Goal: Task Accomplishment & Management: Use online tool/utility

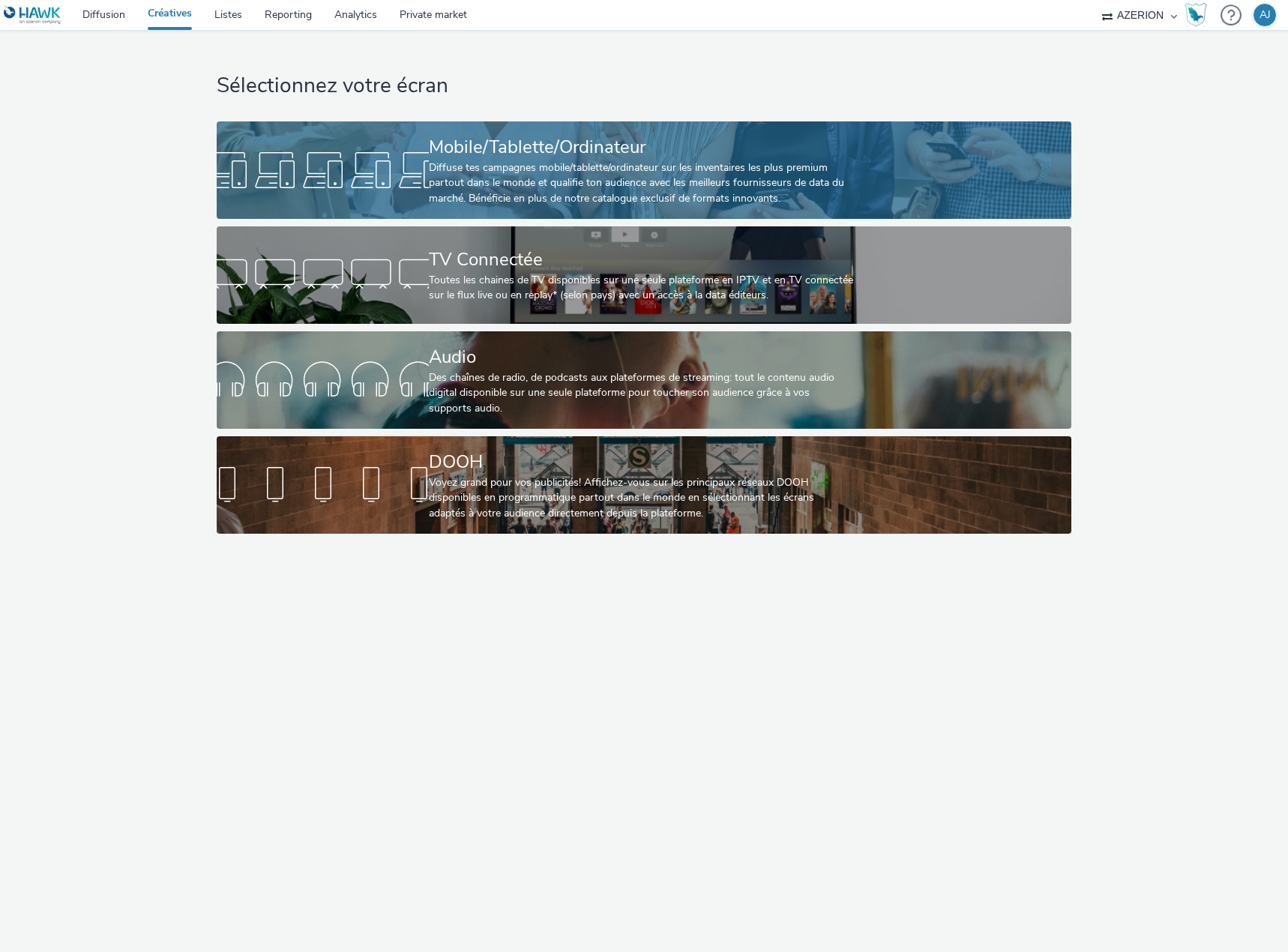
click at [522, 153] on div "Mobile/Tablette/Ordinateur" at bounding box center [641, 147] width 424 height 26
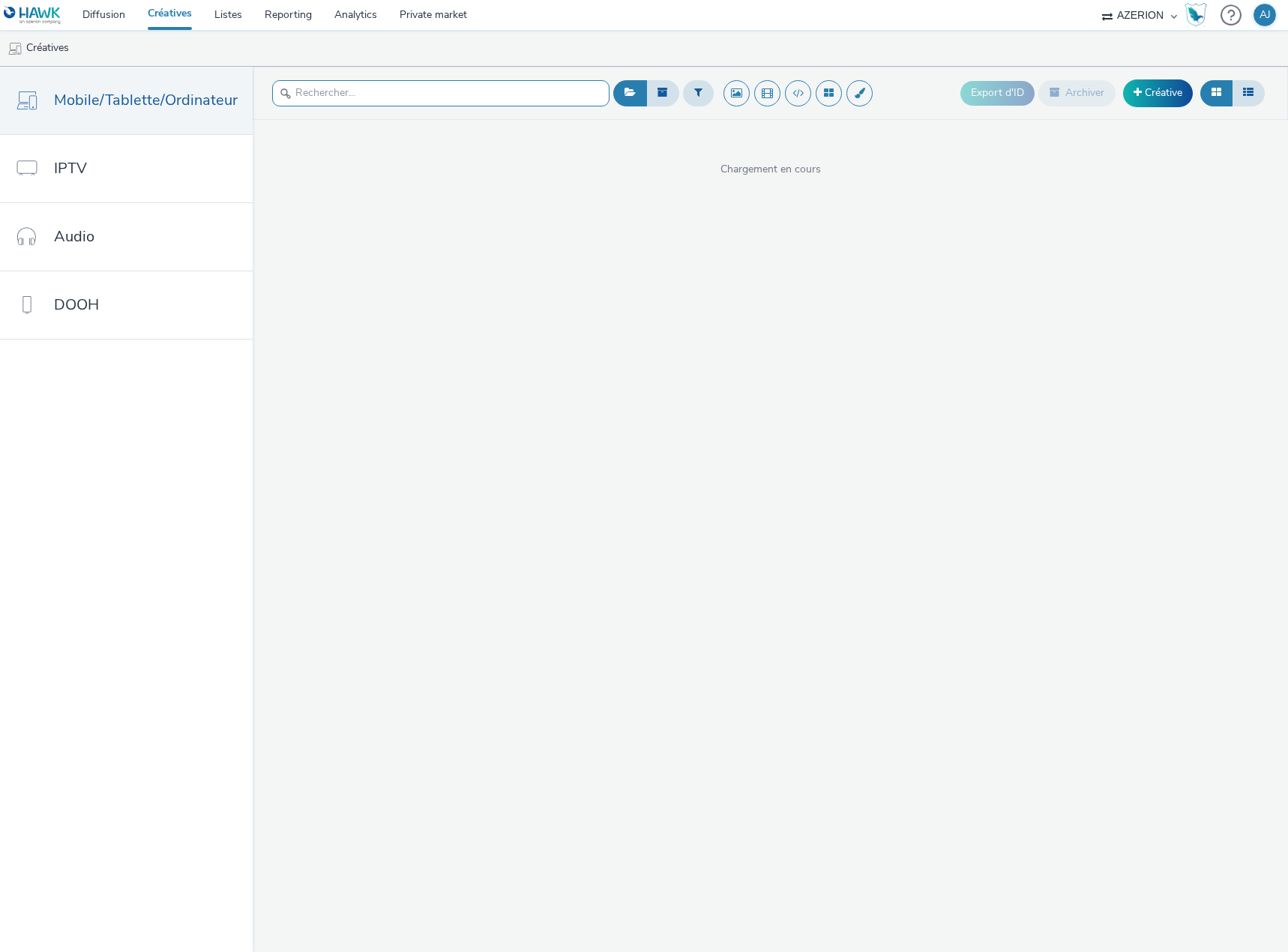
click at [427, 87] on input "text" at bounding box center [441, 93] width 337 height 26
type input "mario"
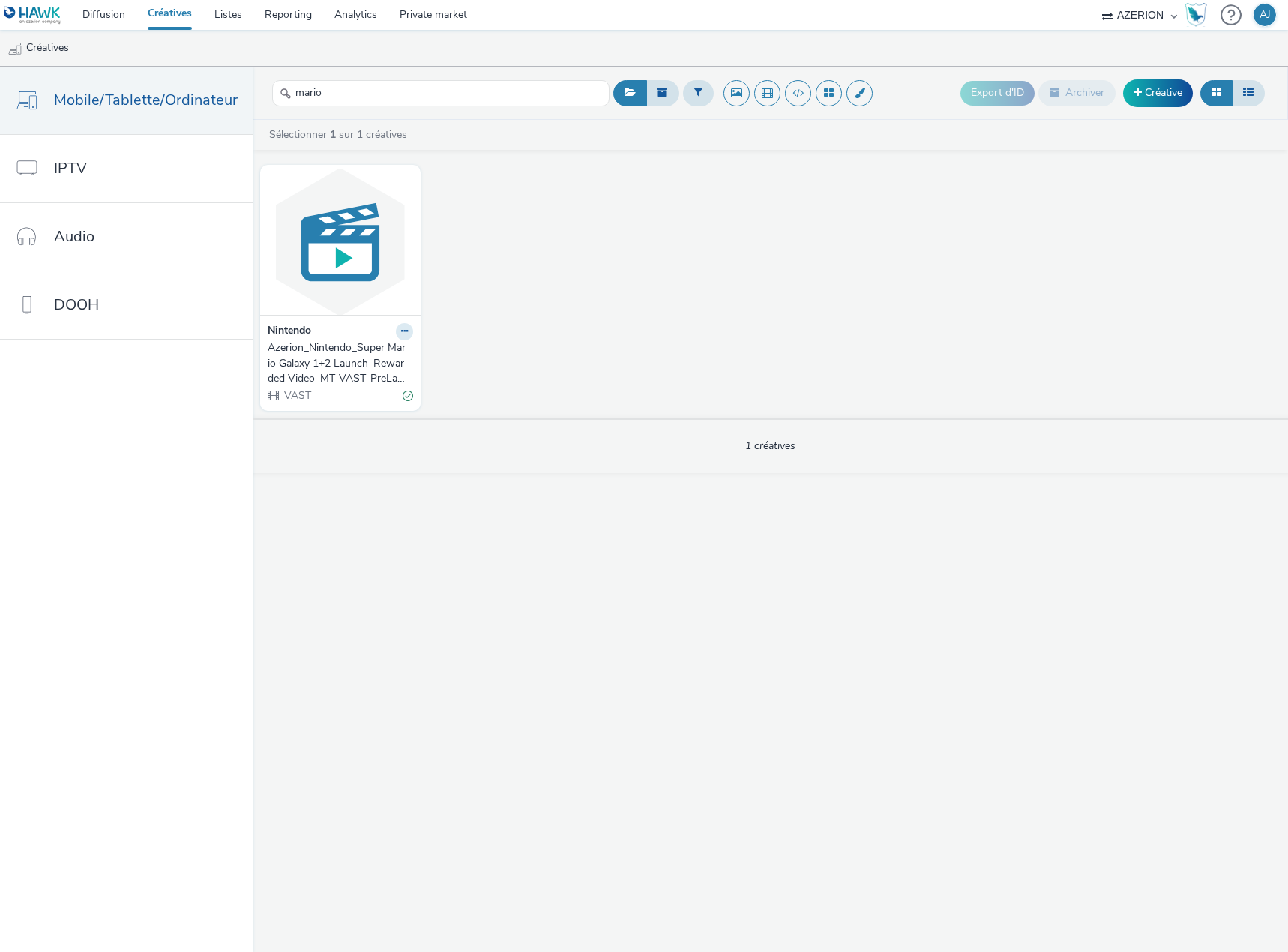
click at [329, 345] on div "Azerion_Nintendo_Super Mario Galaxy 1+2 Launch_Rewarded Video_MT_VAST_PreLaunch…" at bounding box center [337, 363] width 140 height 45
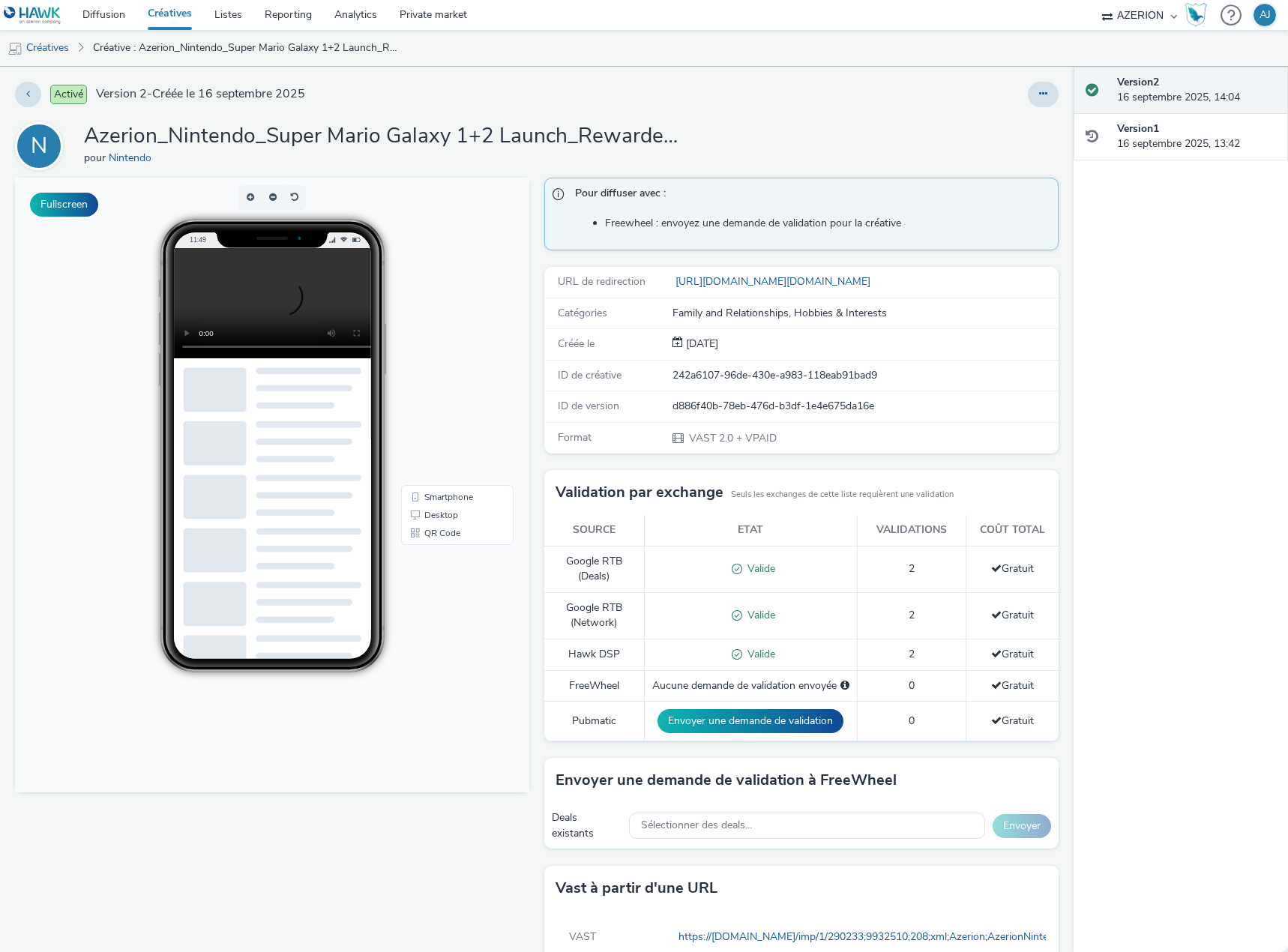
scroll to position [60, 0]
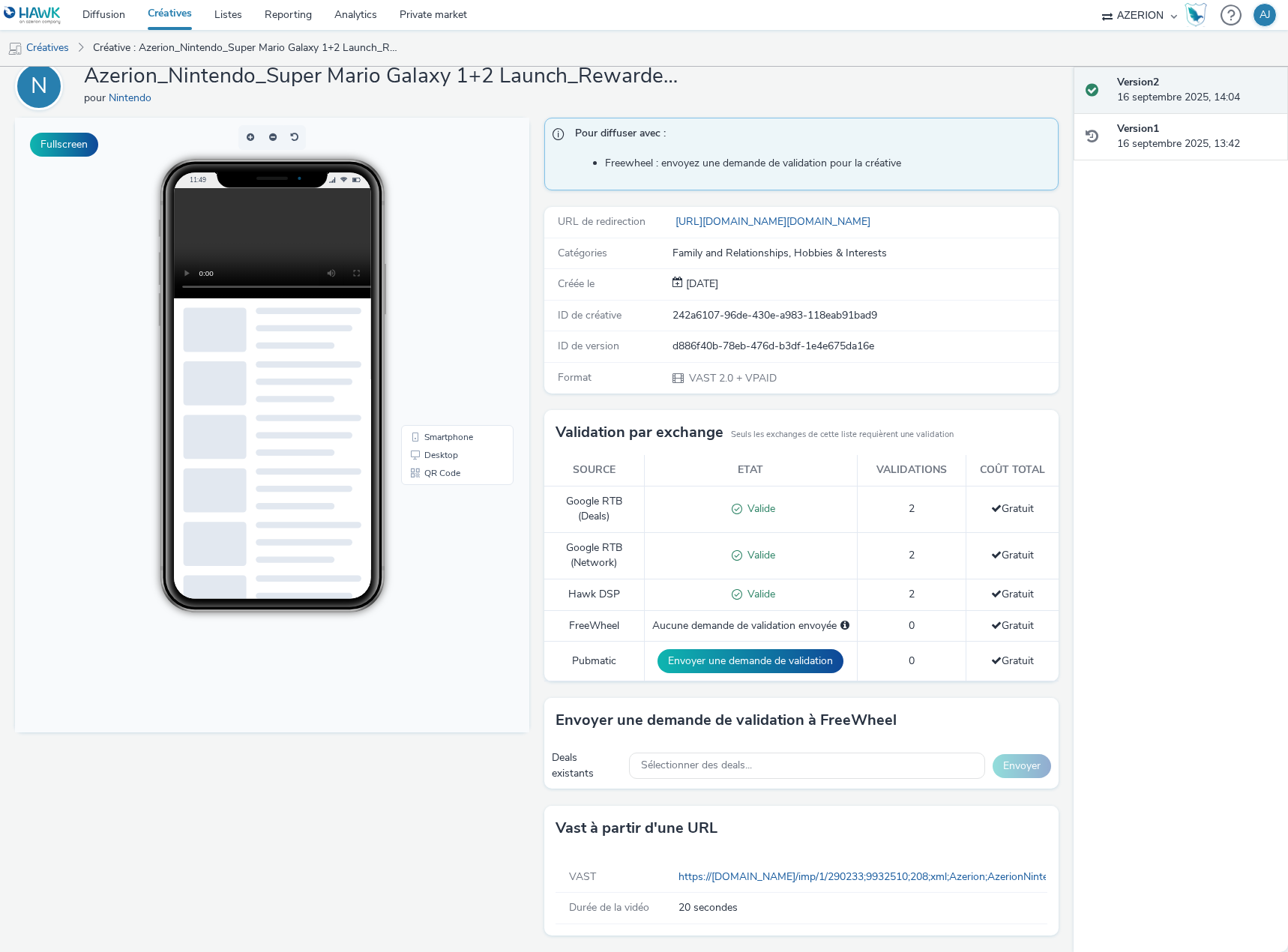
click at [253, 231] on video at bounding box center [284, 243] width 221 height 110
click at [47, 140] on button "Fullscreen" at bounding box center [64, 144] width 69 height 24
click at [436, 457] on link "Desktop" at bounding box center [457, 455] width 107 height 18
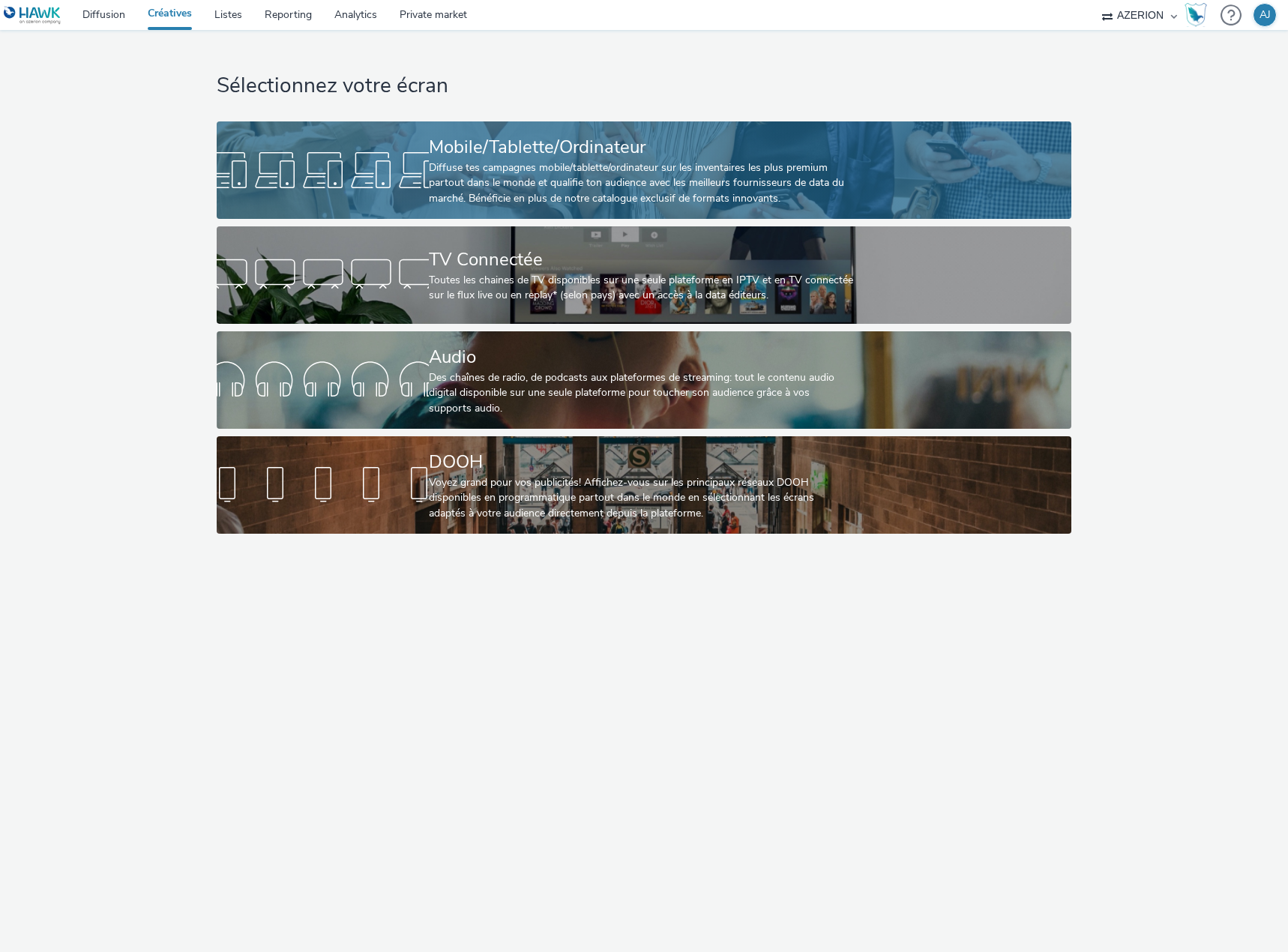
click at [575, 171] on div "Diffuse tes campagnes mobile/tablette/ordinateur sur les inventaires les plus p…" at bounding box center [641, 183] width 424 height 45
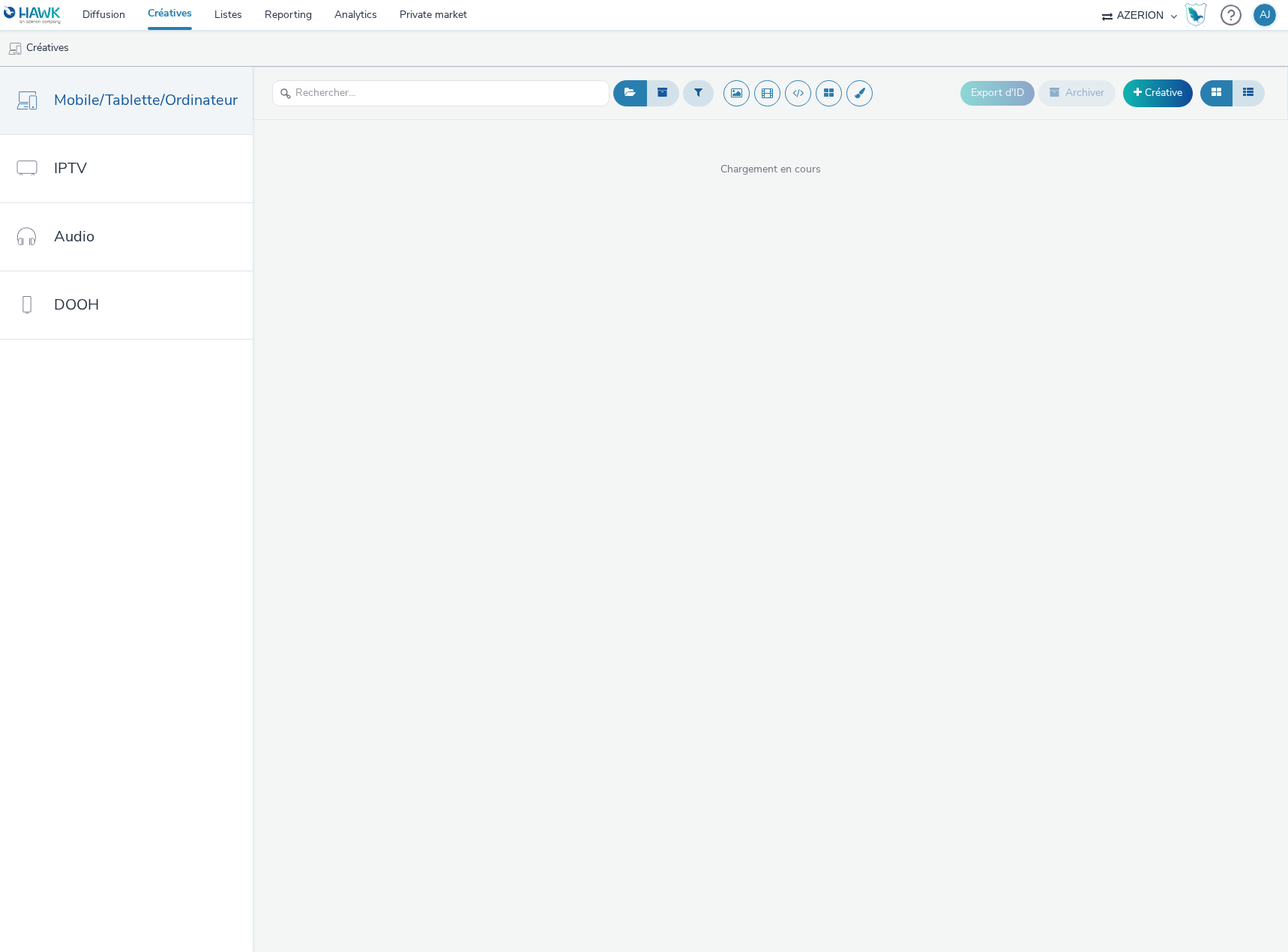
click at [581, 368] on div "Export d'ID Archiver Créative Chargement en cours" at bounding box center [770, 509] width 1035 height 885
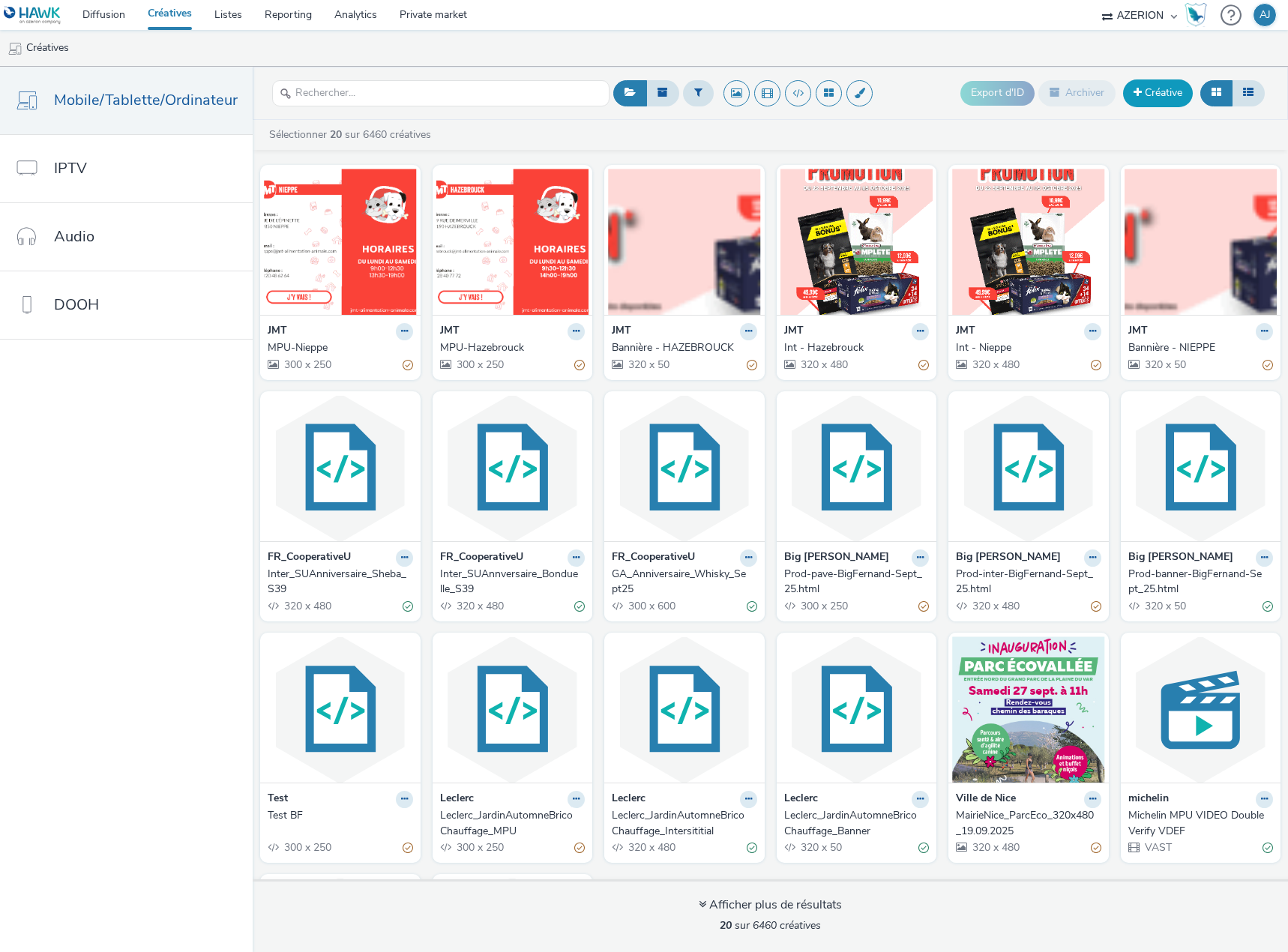
click at [1152, 100] on link "Créative" at bounding box center [1157, 93] width 69 height 27
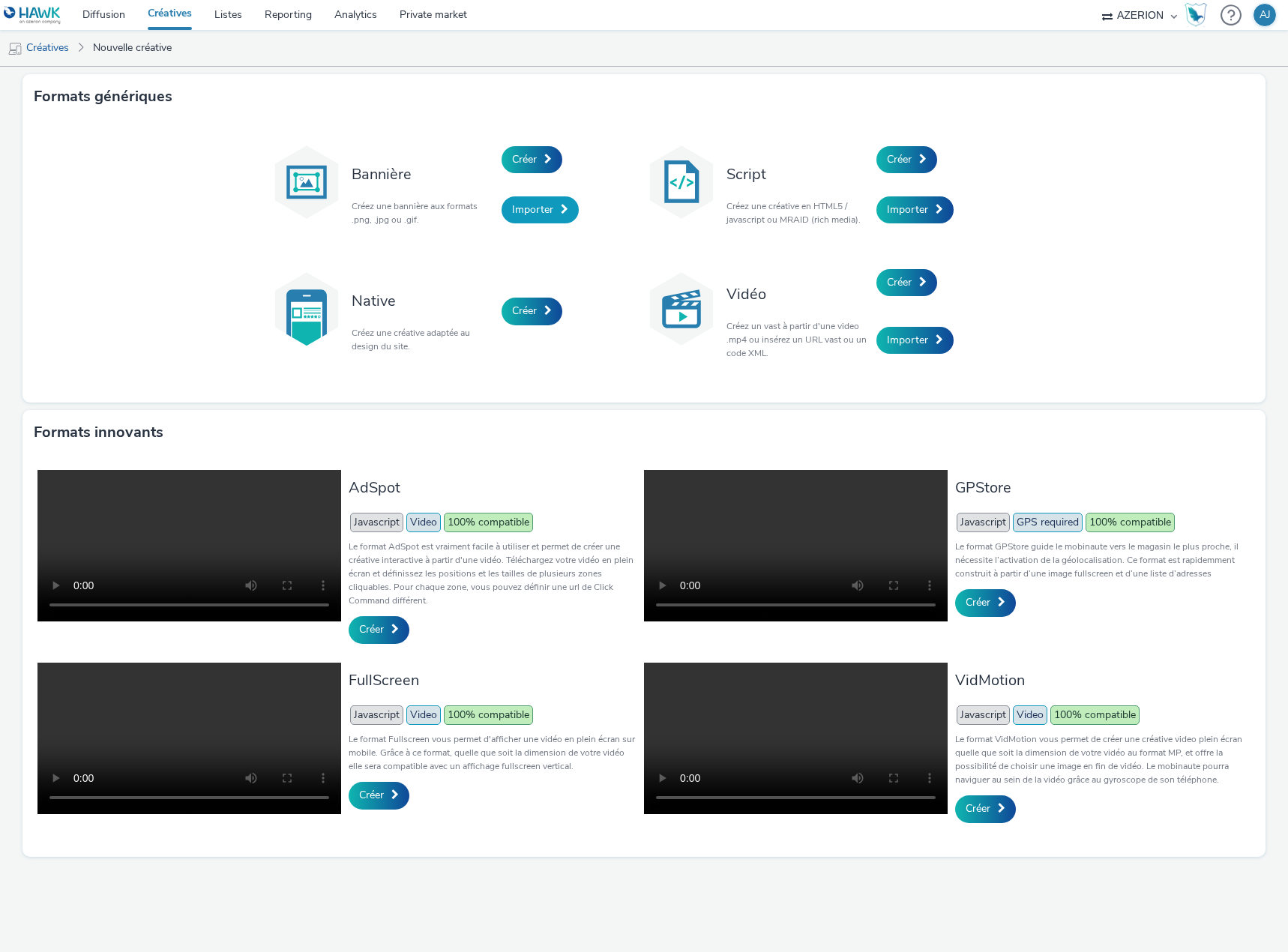
click at [556, 216] on link "Importer" at bounding box center [540, 210] width 77 height 27
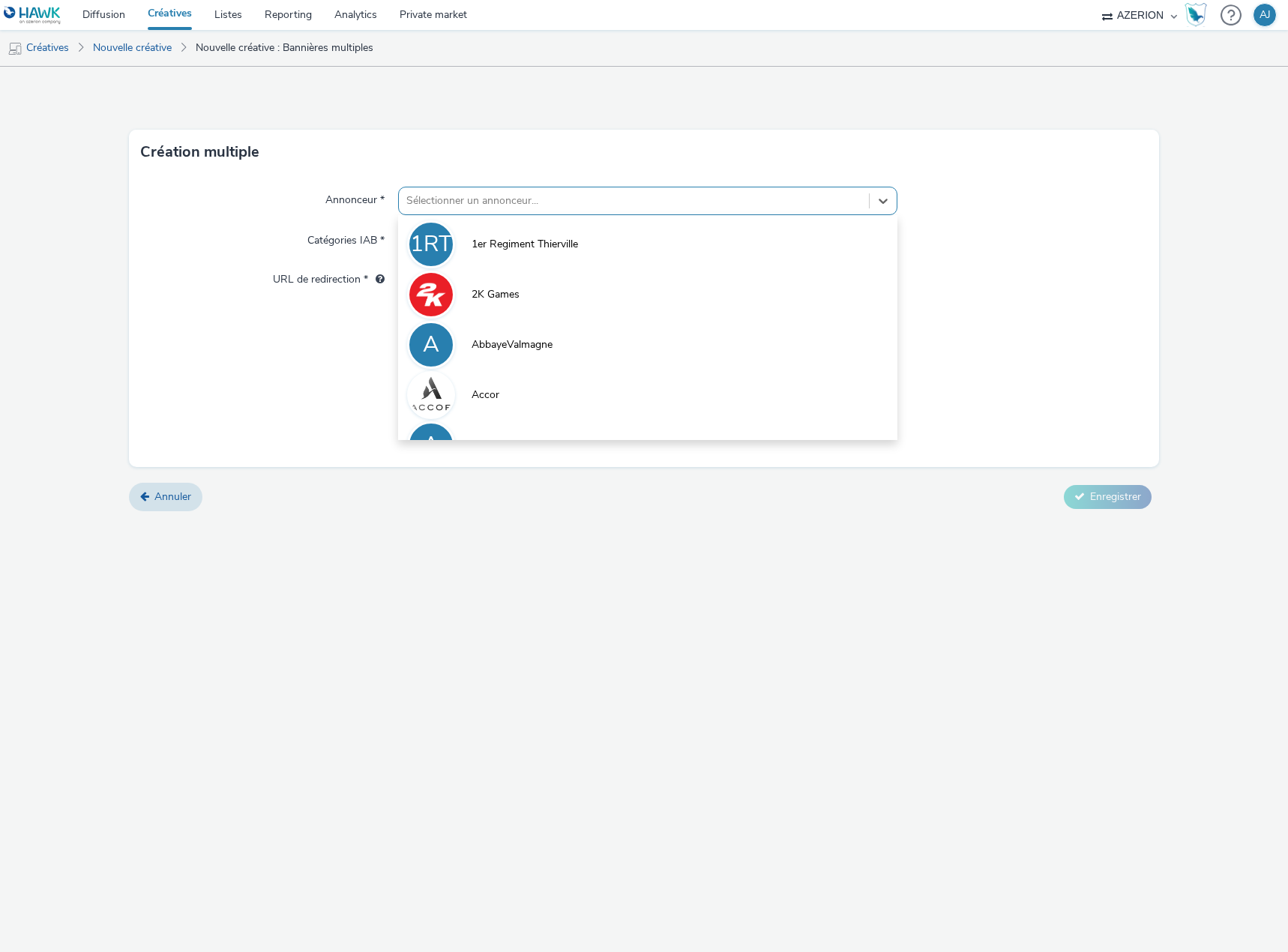
click at [548, 202] on div at bounding box center [633, 201] width 455 height 18
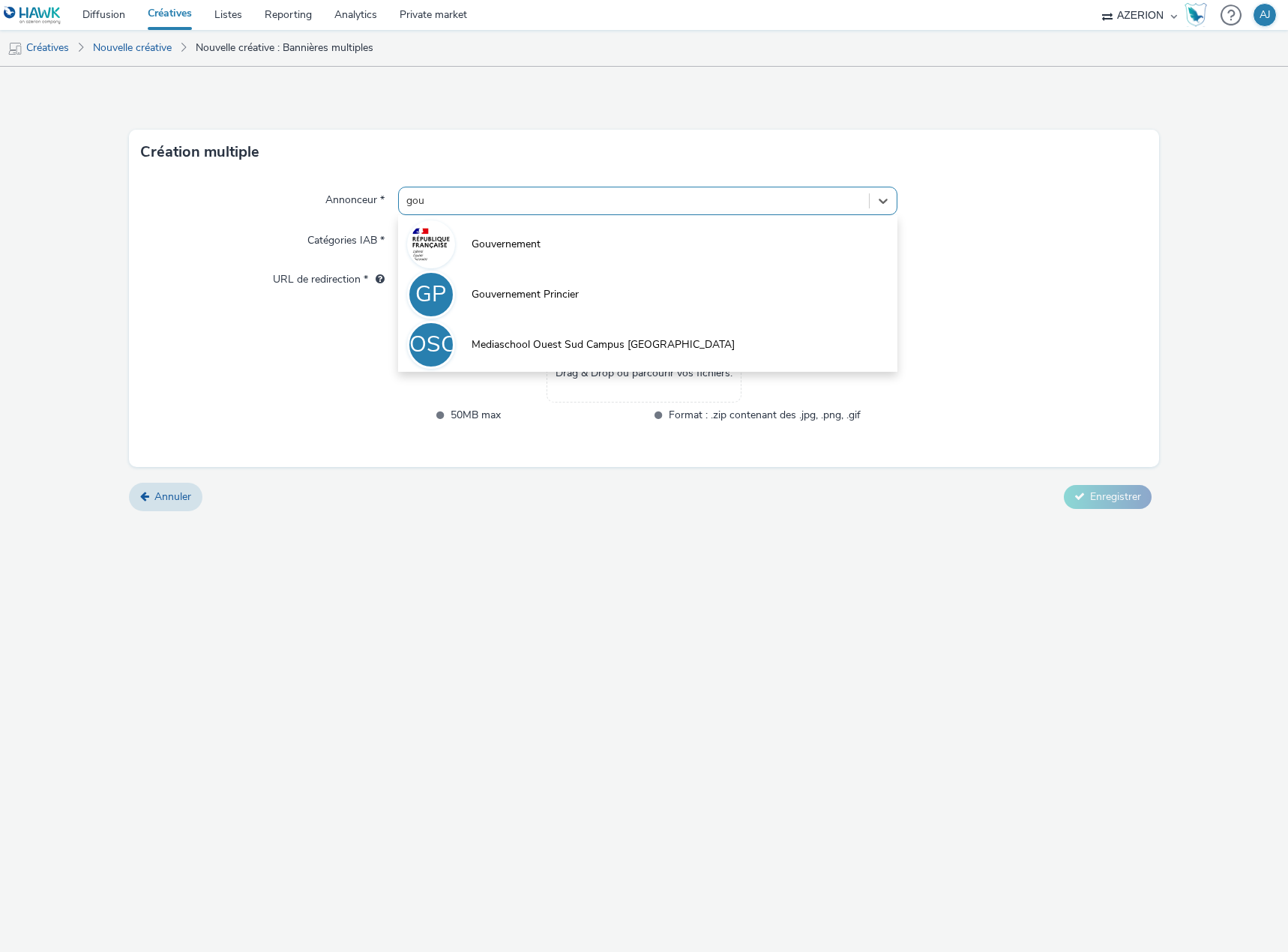
type input "gouv"
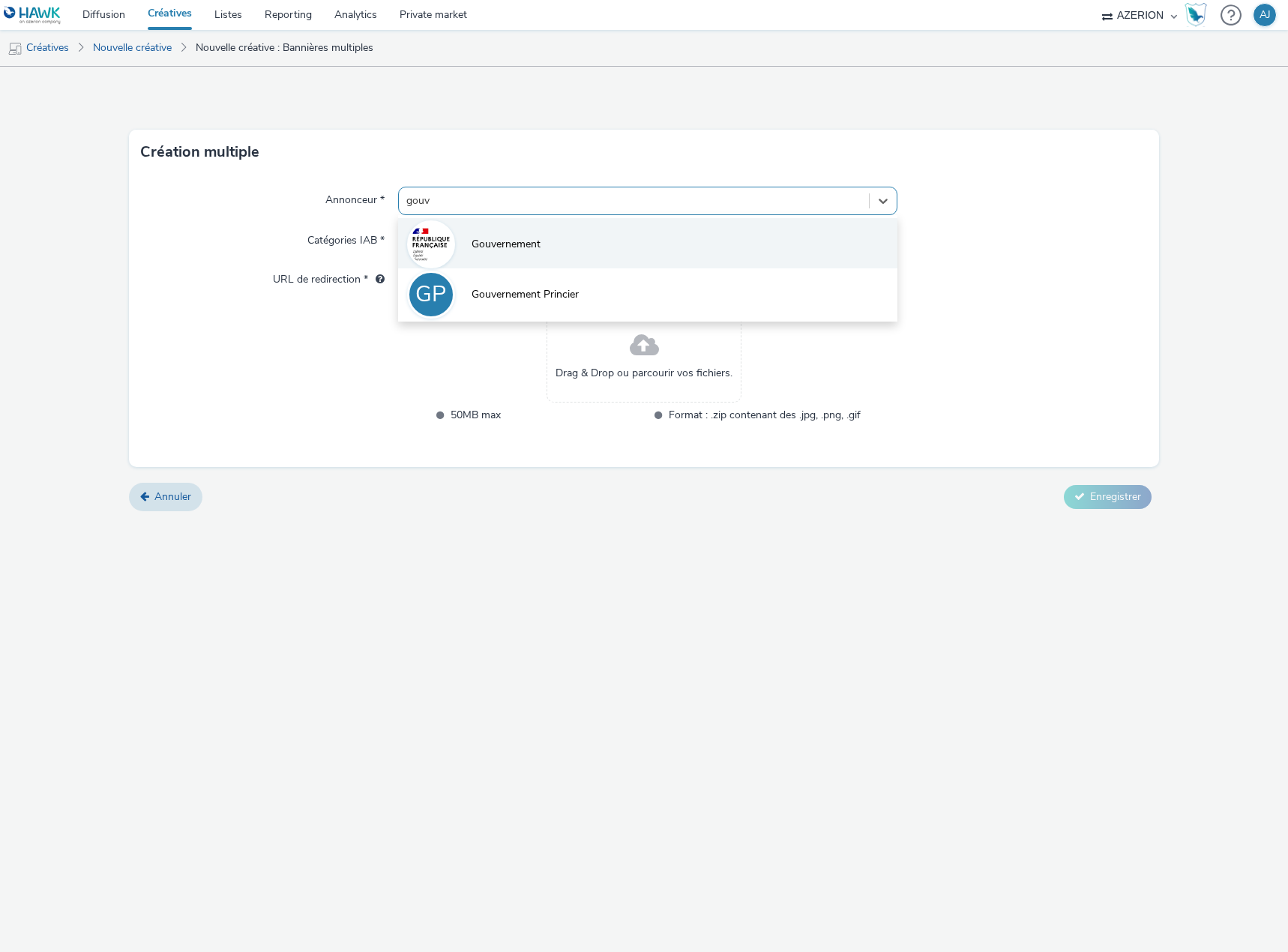
click at [539, 253] on li "Gouvernement" at bounding box center [647, 243] width 499 height 50
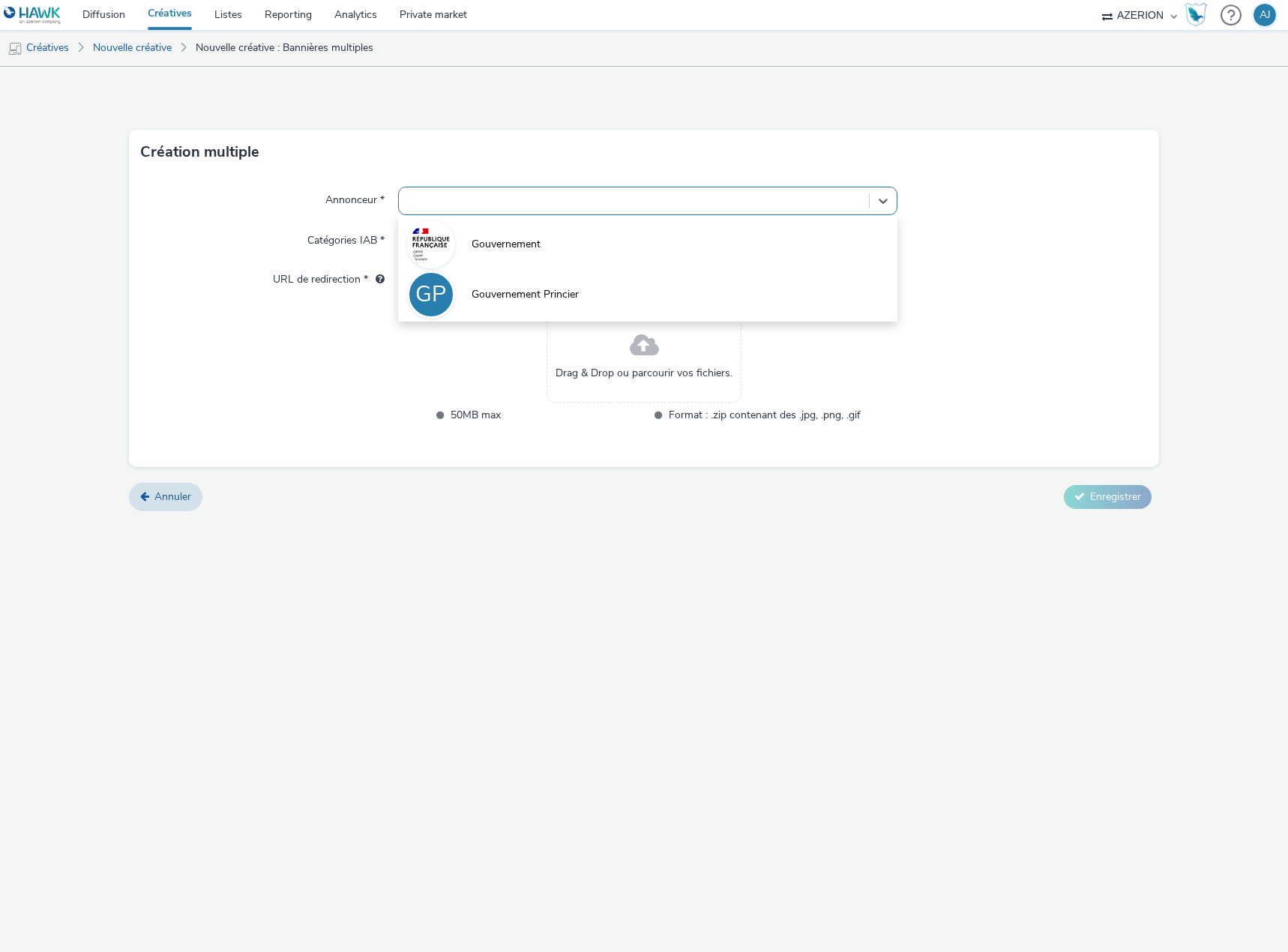
type input "[URL][DOMAIN_NAME]"
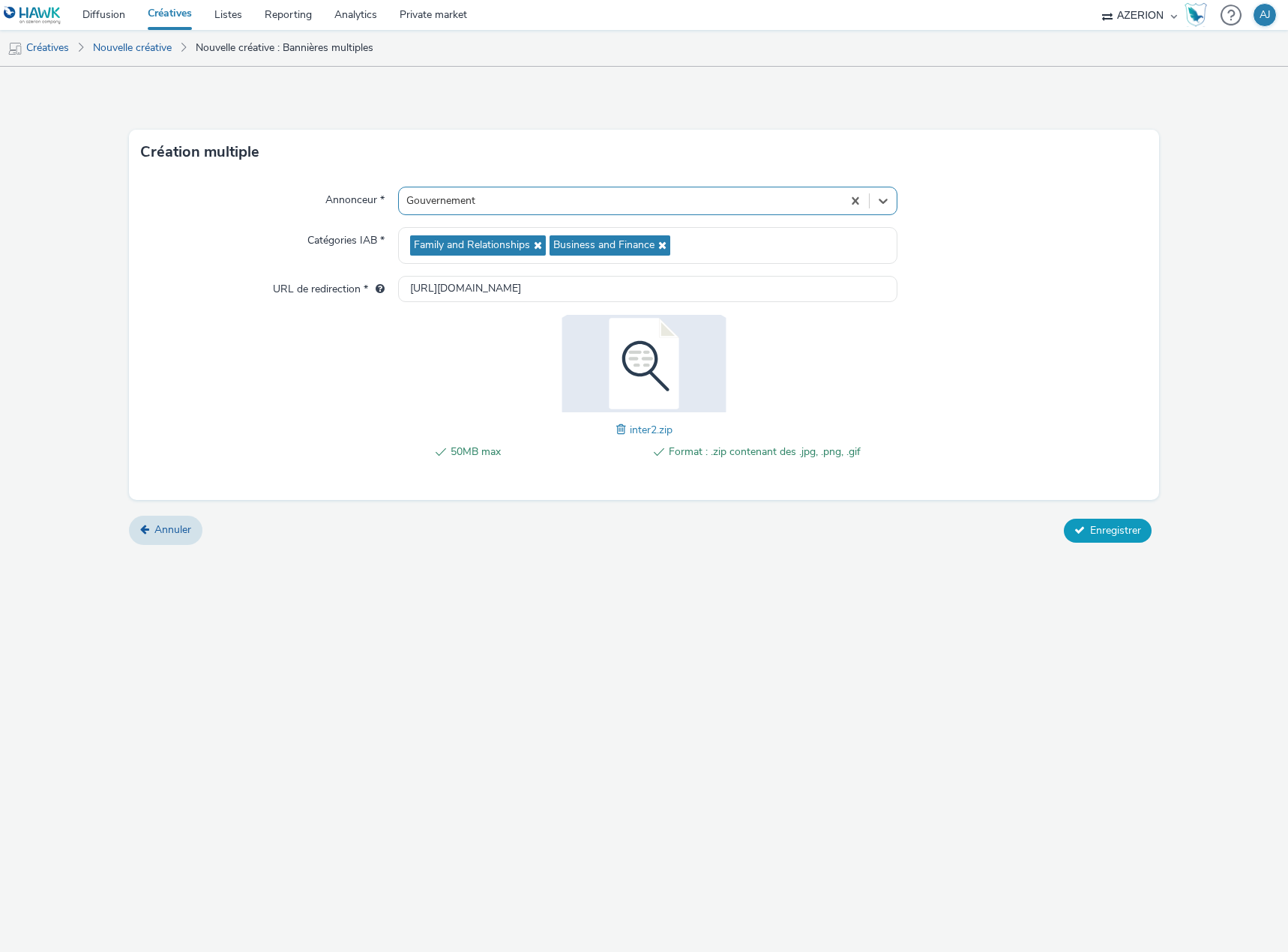
click at [1104, 529] on span "Enregistrer" at bounding box center [1115, 530] width 51 height 14
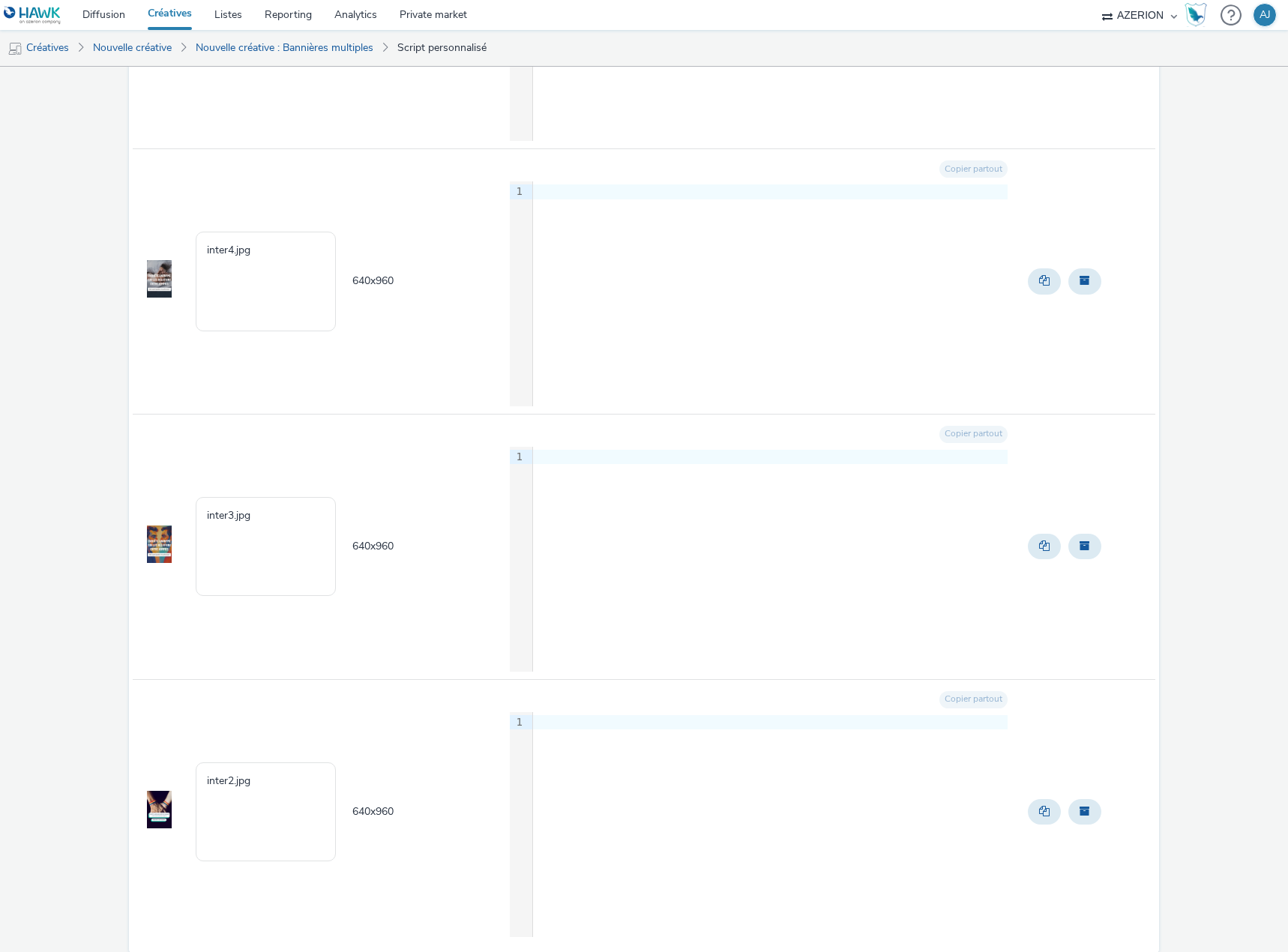
scroll to position [412, 0]
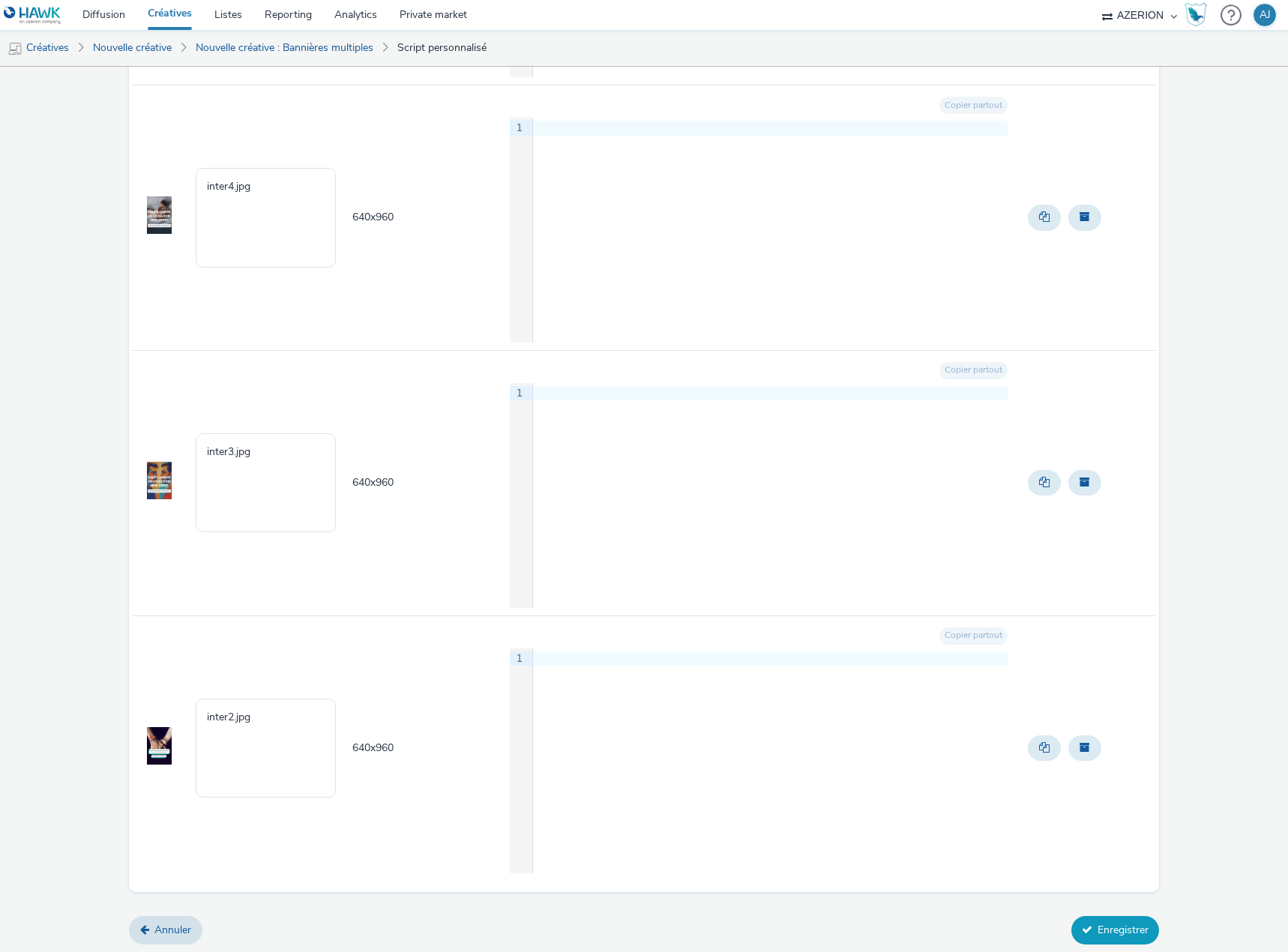
click at [1106, 920] on button "Enregistrer" at bounding box center [1115, 930] width 88 height 28
